Goal: Contribute content: Add original content to the website for others to see

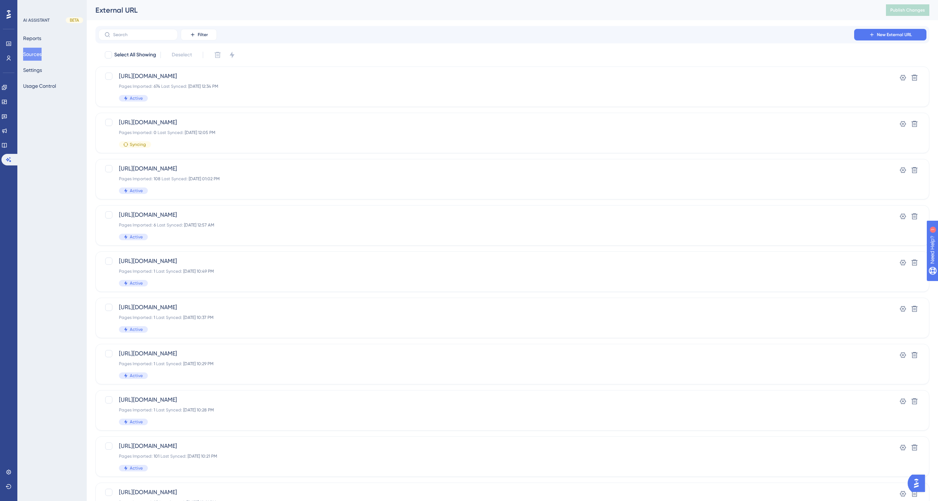
click at [38, 54] on button "Sources" at bounding box center [32, 54] width 18 height 13
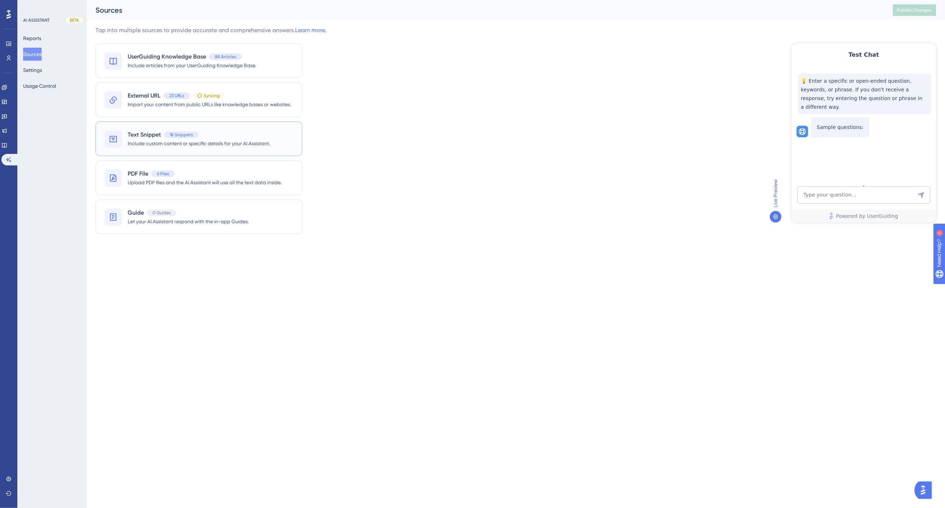
click at [137, 138] on span "Text Snippet" at bounding box center [144, 135] width 33 height 9
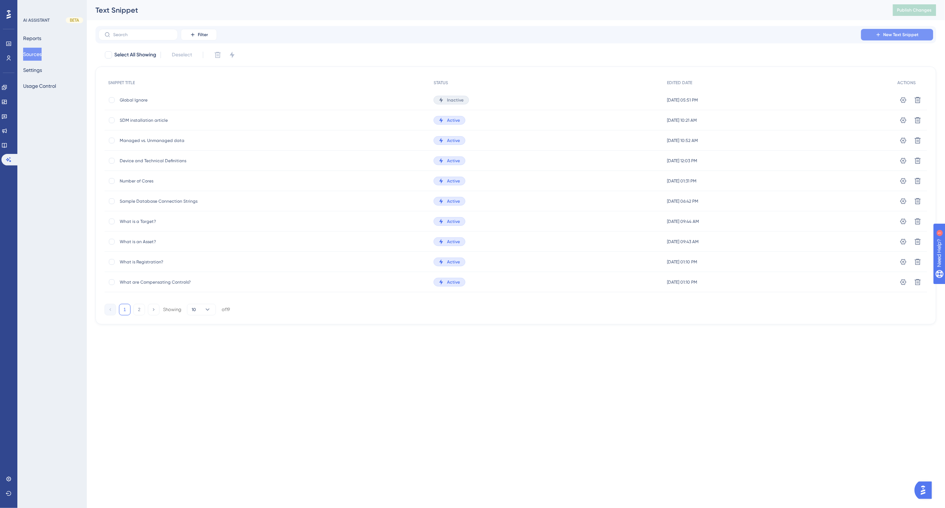
click at [900, 33] on span "New Text Snippet" at bounding box center [900, 35] width 35 height 6
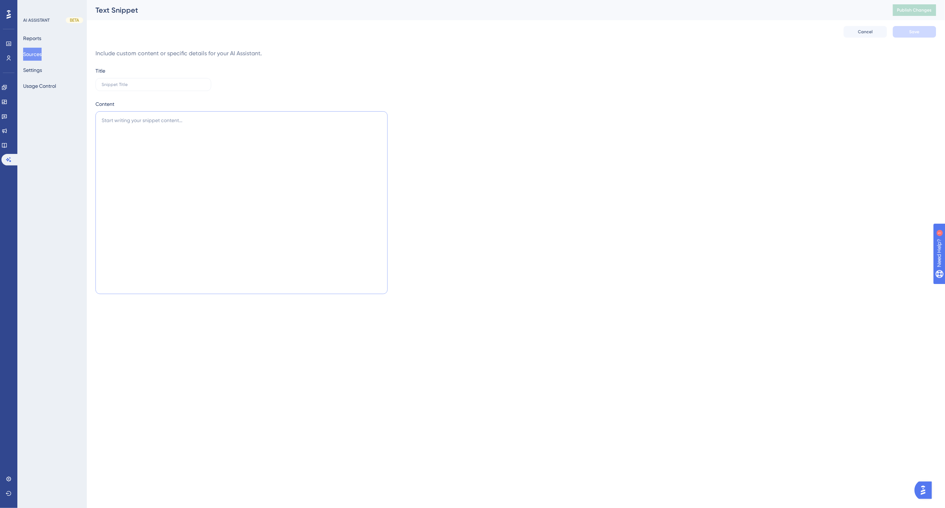
click at [193, 149] on textarea at bounding box center [241, 202] width 292 height 183
paste textarea "The collected documents explain how CData ODBC Drivers function to allow SQL-ba…"
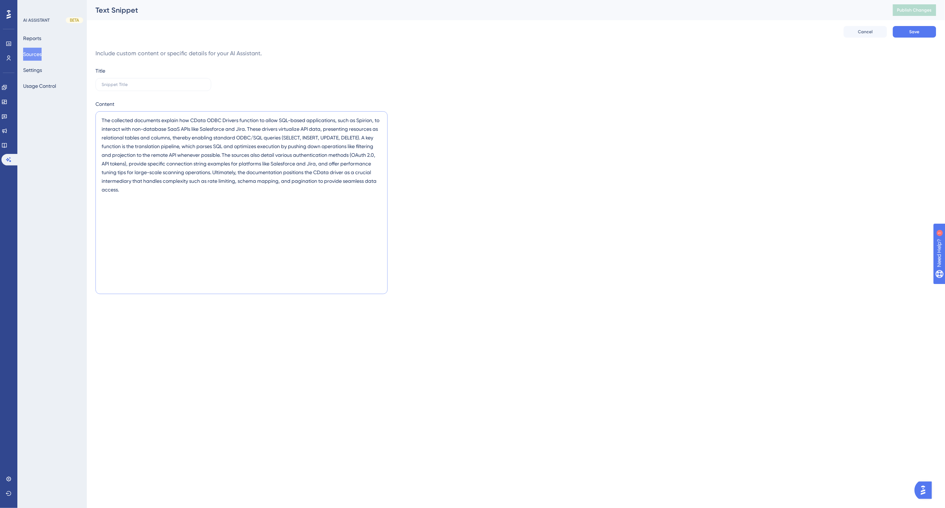
type textarea "The collected documents explain how CData ODBC Drivers function to allow SQL-ba…"
click at [120, 84] on input "text" at bounding box center [153, 84] width 103 height 5
paste input "CData ODBC Drivers for SaaS Data Access Explained"
type input "CData ODBC Drivers for SaaS Data Access Explained"
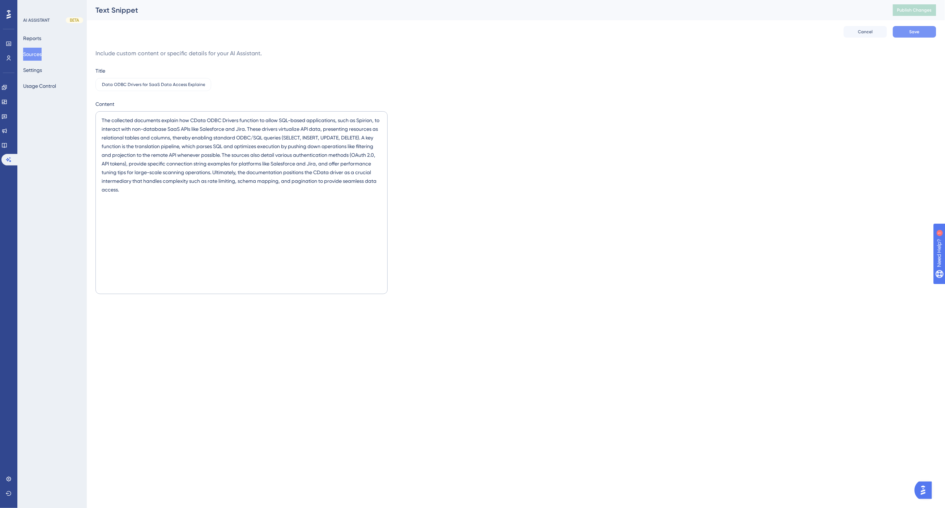
click at [915, 34] on span "Save" at bounding box center [914, 32] width 10 height 6
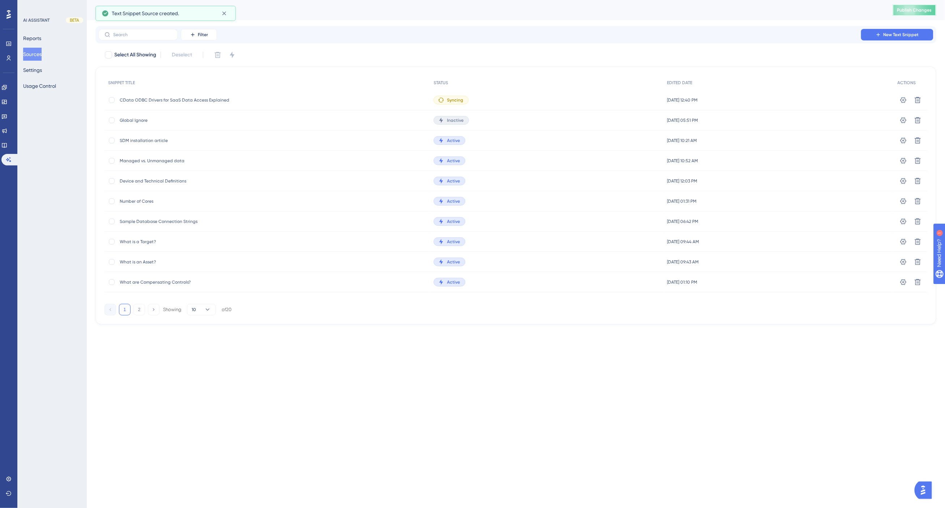
click at [915, 9] on span "Publish Changes" at bounding box center [914, 10] width 35 height 6
click at [334, 37] on div "Filter New Text Snippet" at bounding box center [515, 35] width 835 height 12
click at [38, 55] on button "Sources" at bounding box center [32, 54] width 18 height 13
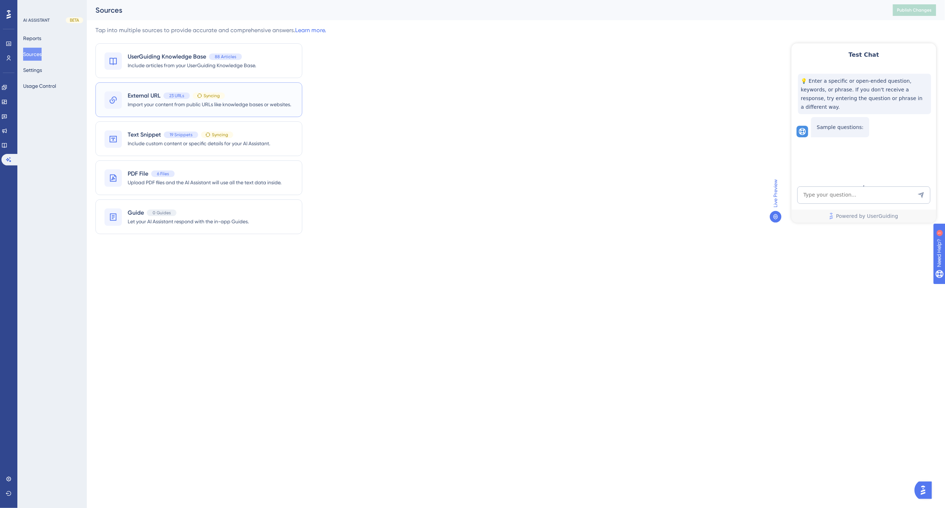
click at [141, 99] on span "External URL" at bounding box center [144, 95] width 33 height 9
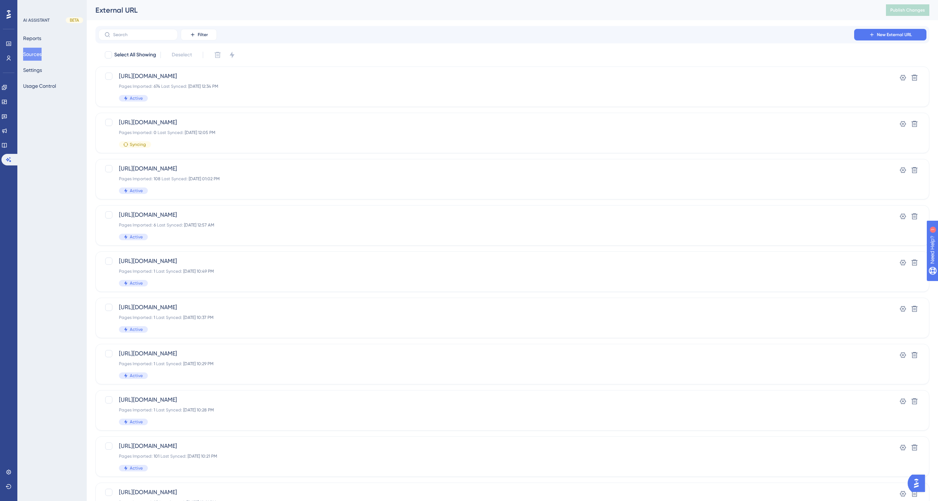
click at [333, 29] on div "Filter New External URL" at bounding box center [512, 35] width 828 height 12
click at [225, 16] on icon at bounding box center [224, 16] width 7 height 7
click at [39, 54] on button "Sources" at bounding box center [32, 54] width 18 height 13
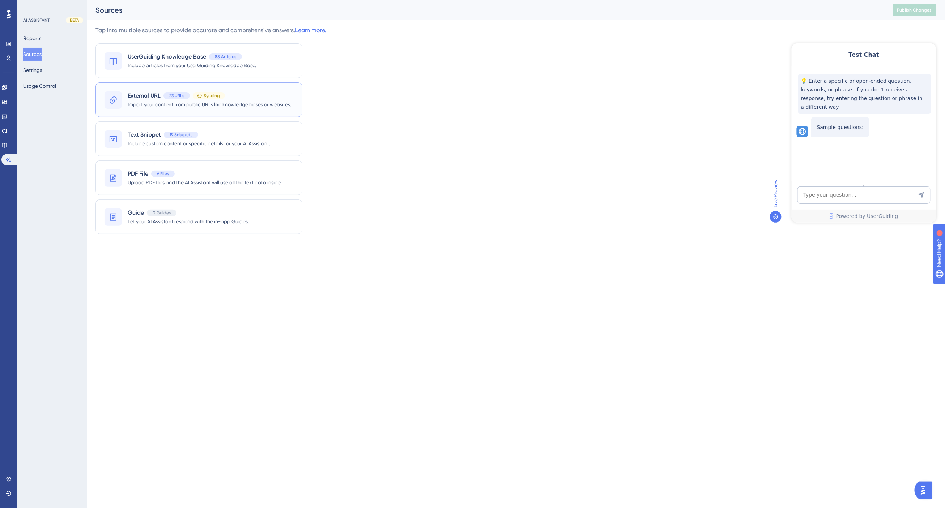
click at [142, 94] on span "External URL" at bounding box center [144, 95] width 33 height 9
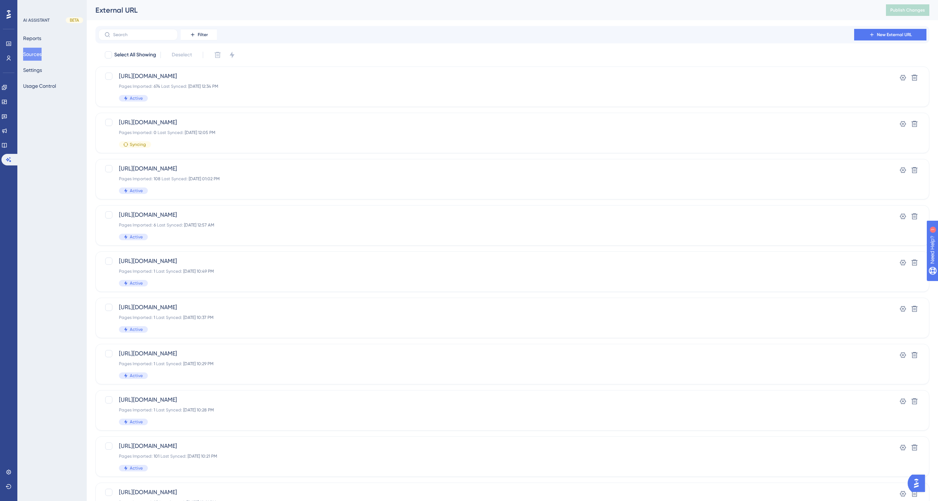
click at [338, 13] on div "External URL" at bounding box center [481, 10] width 773 height 10
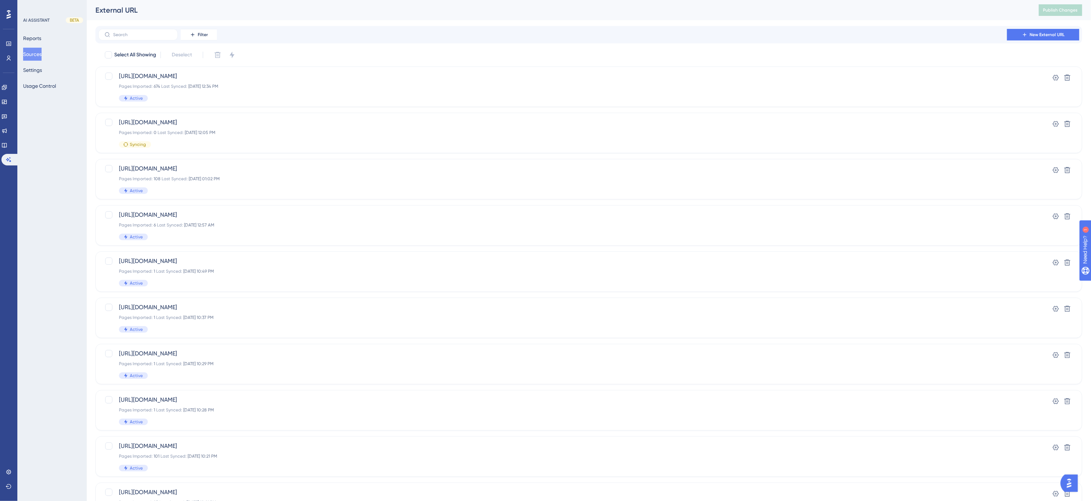
click at [31, 53] on button "Sources" at bounding box center [32, 54] width 18 height 13
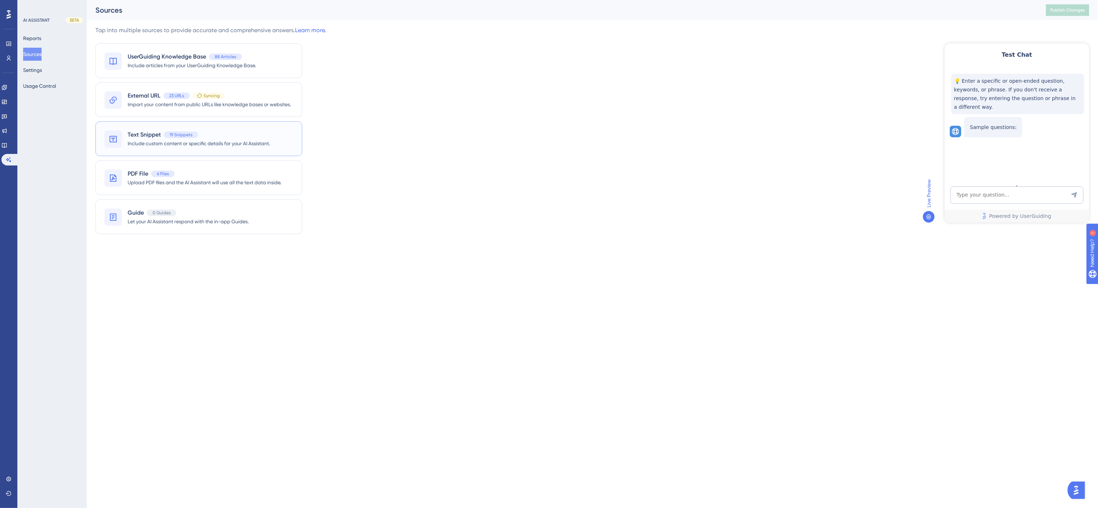
click at [152, 143] on span "Include custom content or specific details for your AI Assistant." at bounding box center [199, 143] width 142 height 9
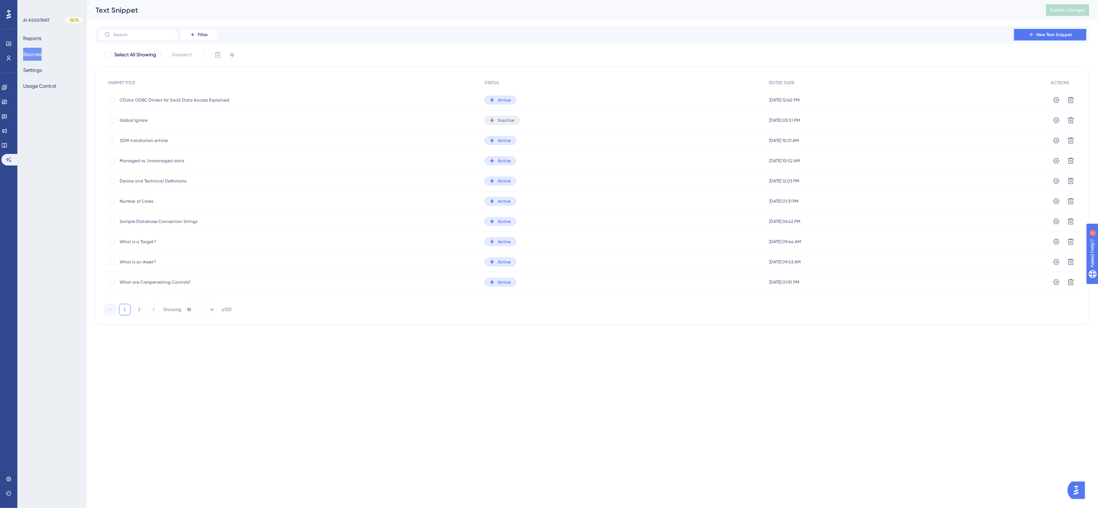
click at [168, 99] on span "CData ODBC Drivers for SaaS Data Access Explained" at bounding box center [178, 100] width 116 height 6
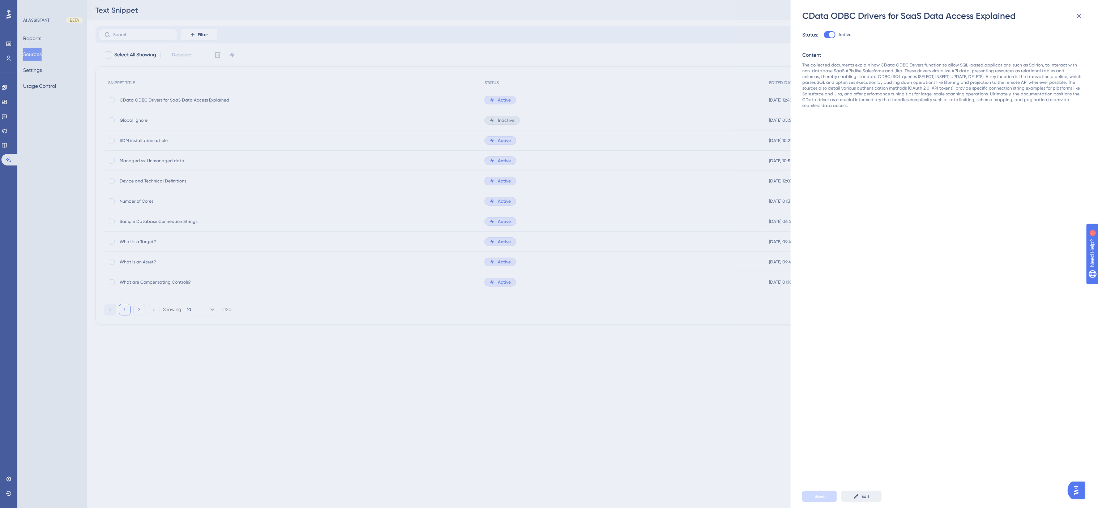
click at [863, 498] on span "Edit" at bounding box center [865, 497] width 8 height 6
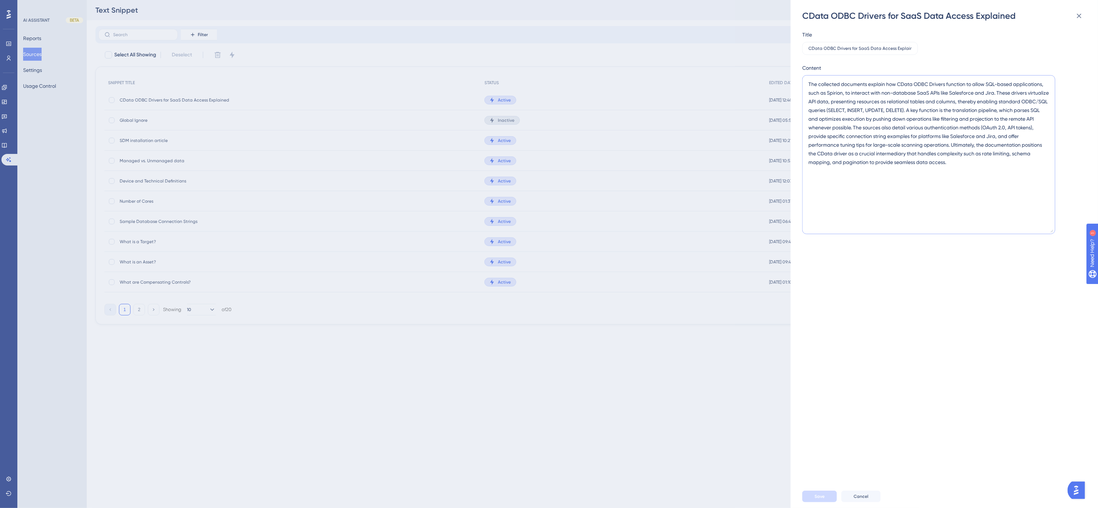
click at [858, 87] on textarea "The collected documents explain how CData ODBC Drivers function to allow SQL-ba…" at bounding box center [928, 154] width 253 height 159
type textarea "CData ODBC Drivers function to enable SQL-based applications, such as Spirion, …"
click at [823, 492] on button "Save" at bounding box center [819, 497] width 35 height 12
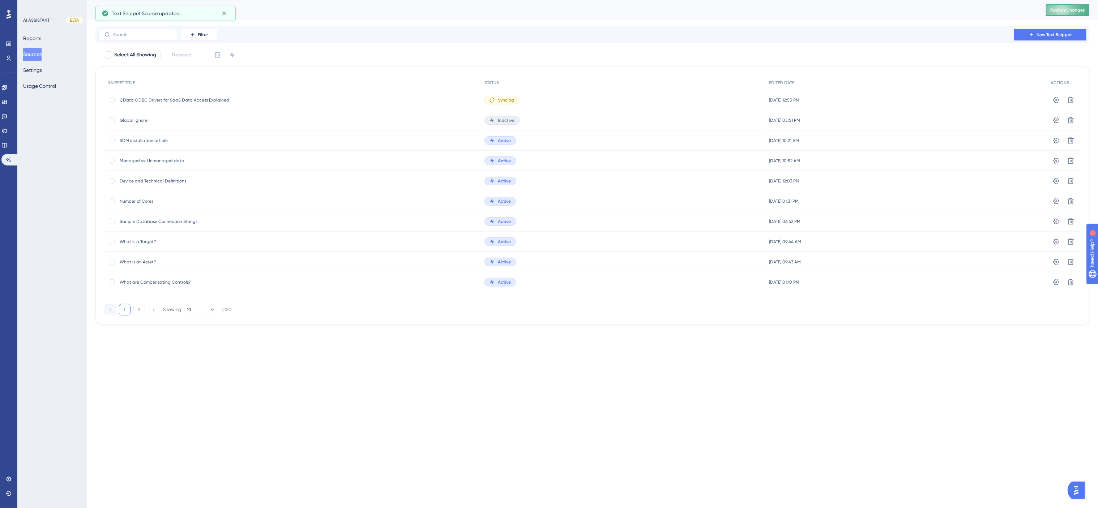
click at [938, 8] on span "Publish Changes" at bounding box center [1067, 10] width 35 height 6
click at [40, 53] on button "Sources" at bounding box center [32, 54] width 18 height 13
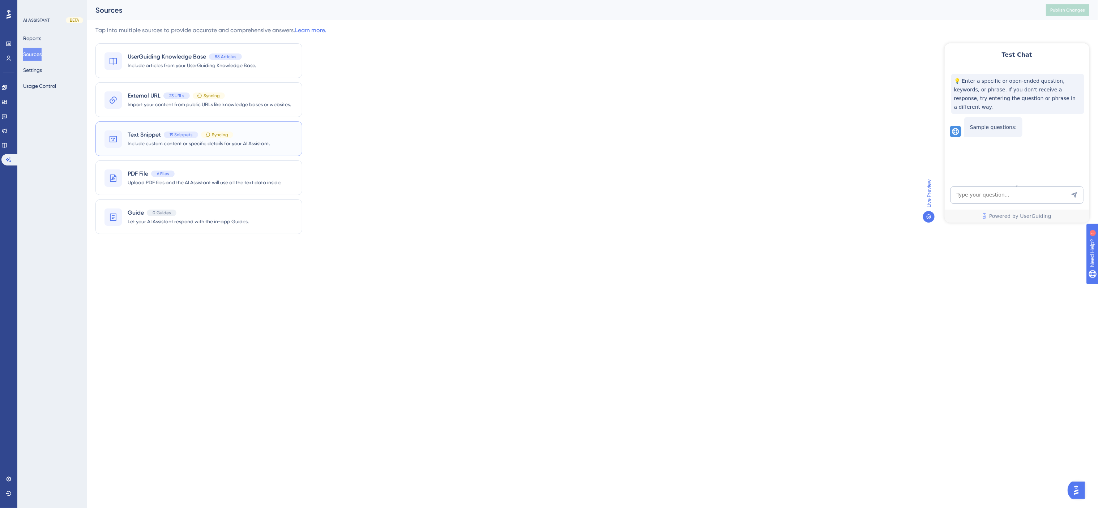
click at [145, 131] on span "Text Snippet" at bounding box center [144, 135] width 33 height 9
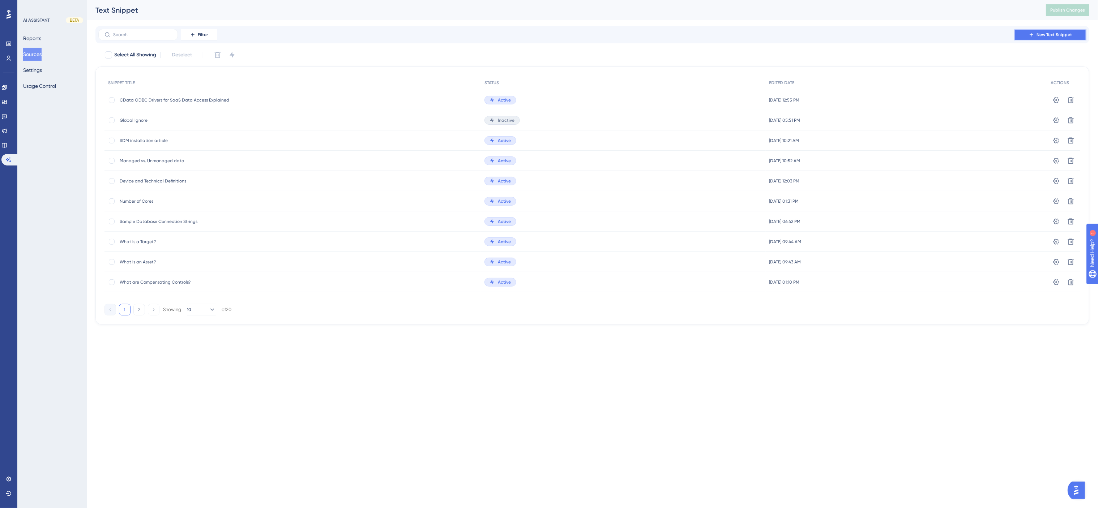
click at [938, 34] on span "New Text Snippet" at bounding box center [1053, 35] width 35 height 6
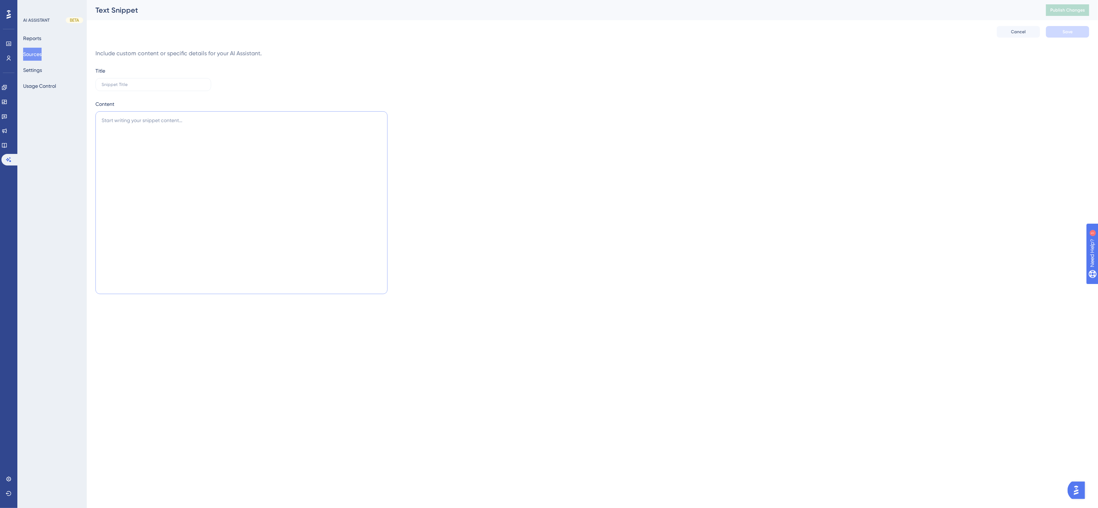
click at [187, 148] on textarea at bounding box center [241, 202] width 292 height 183
paste textarea "The CData ODBC drivers support a comprehensive set of functions, primarily adhe…"
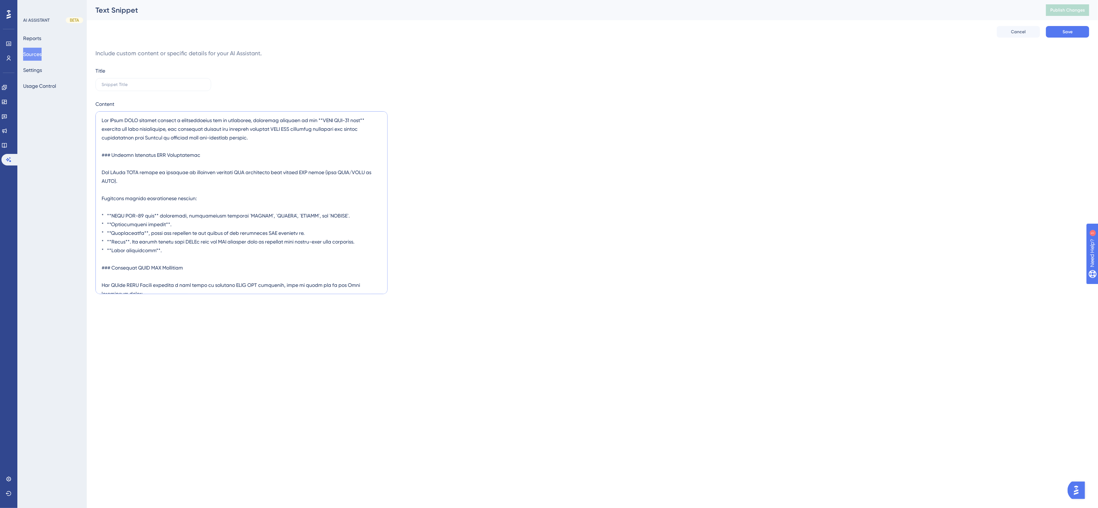
drag, startPoint x: 112, startPoint y: 119, endPoint x: 179, endPoint y: 118, distance: 67.2
click at [179, 118] on textarea at bounding box center [241, 202] width 292 height 183
type textarea "The CData ODBC drivers support a comprehensive set of functions, primarily adhe…"
click at [158, 84] on input "text" at bounding box center [153, 84] width 103 height 5
paste input "CData ODBC drivers support"
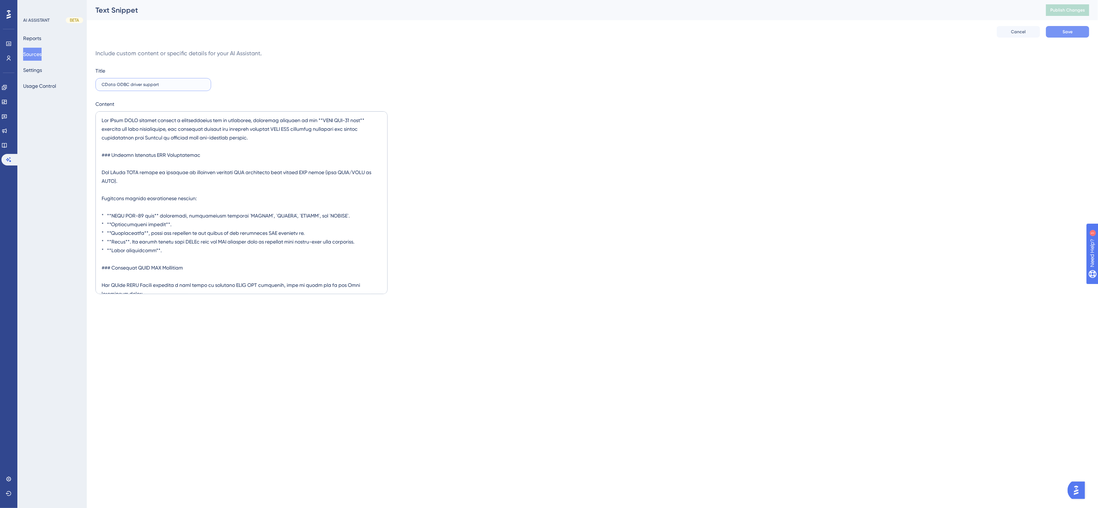
type input "CData ODBC driver support"
click at [938, 32] on span "Save" at bounding box center [1067, 32] width 10 height 6
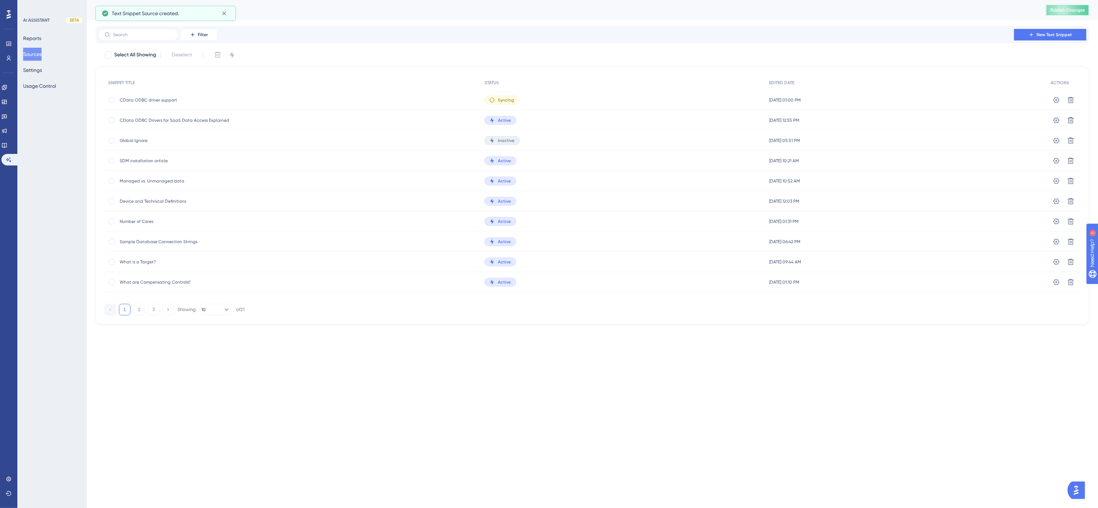
click at [938, 11] on span "Publish Changes" at bounding box center [1067, 10] width 35 height 6
click at [388, 16] on div "Text Snippet" at bounding box center [592, 10] width 1011 height 20
click at [938, 33] on span "New Text Snippet" at bounding box center [1053, 35] width 35 height 6
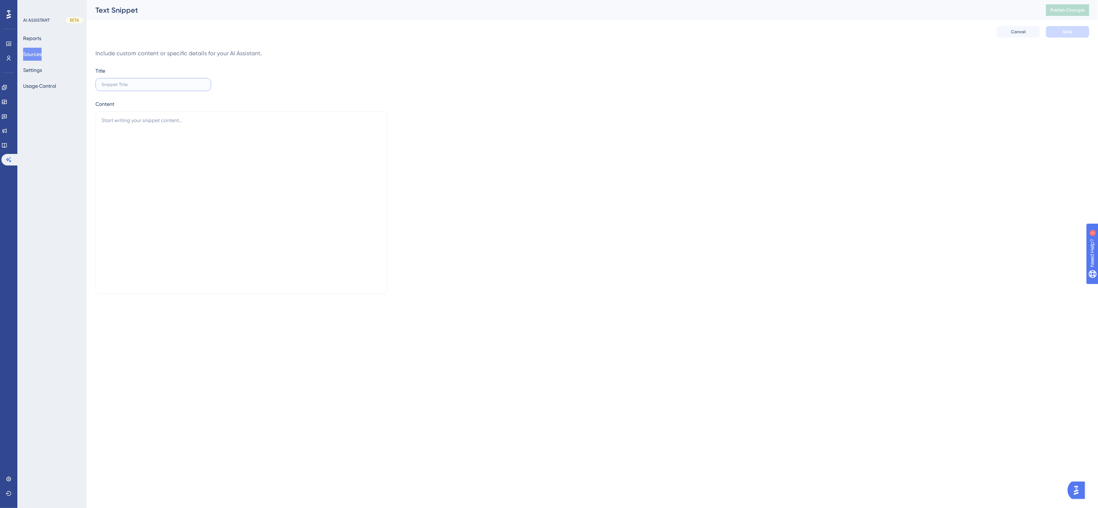
click at [156, 83] on input "text" at bounding box center [153, 84] width 103 height 5
type input "API Support"
paste textarea "Lor IPsum DOLO sitamet consecte ad e seddoeiusmodte incid utla etdolor mag ali …"
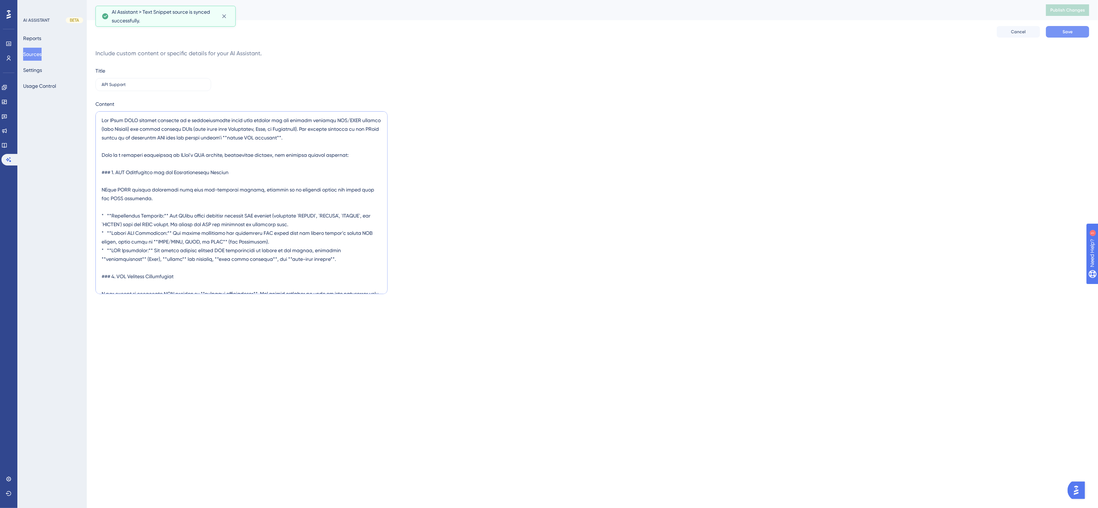
type textarea "Lor IPsum DOLO sitamet consecte ad e seddoeiusmodte incid utla etdolor mag ali …"
click at [938, 31] on span "Save" at bounding box center [1067, 32] width 10 height 6
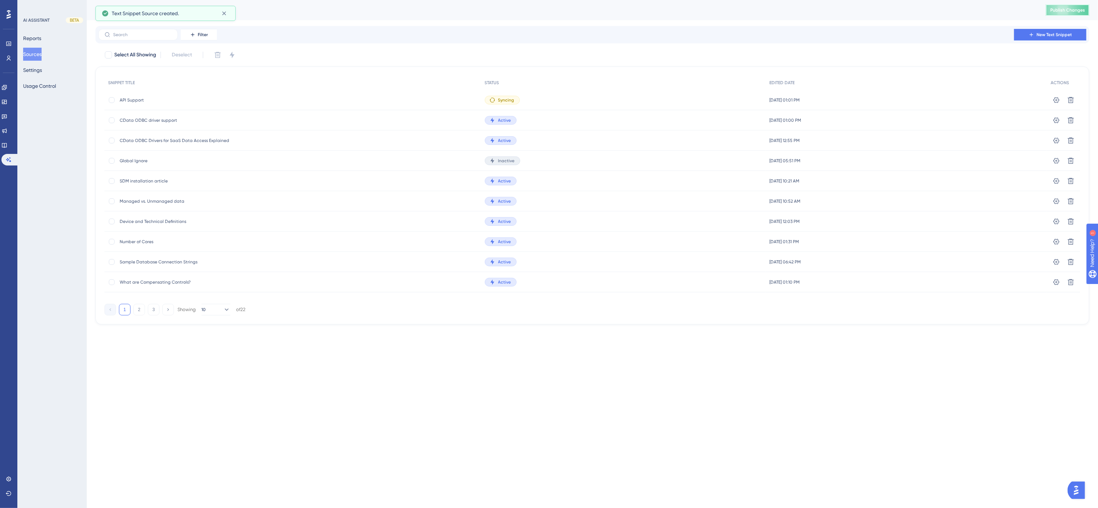
click at [938, 10] on span "Publish Changes" at bounding box center [1067, 10] width 35 height 6
